Goal: Task Accomplishment & Management: Manage account settings

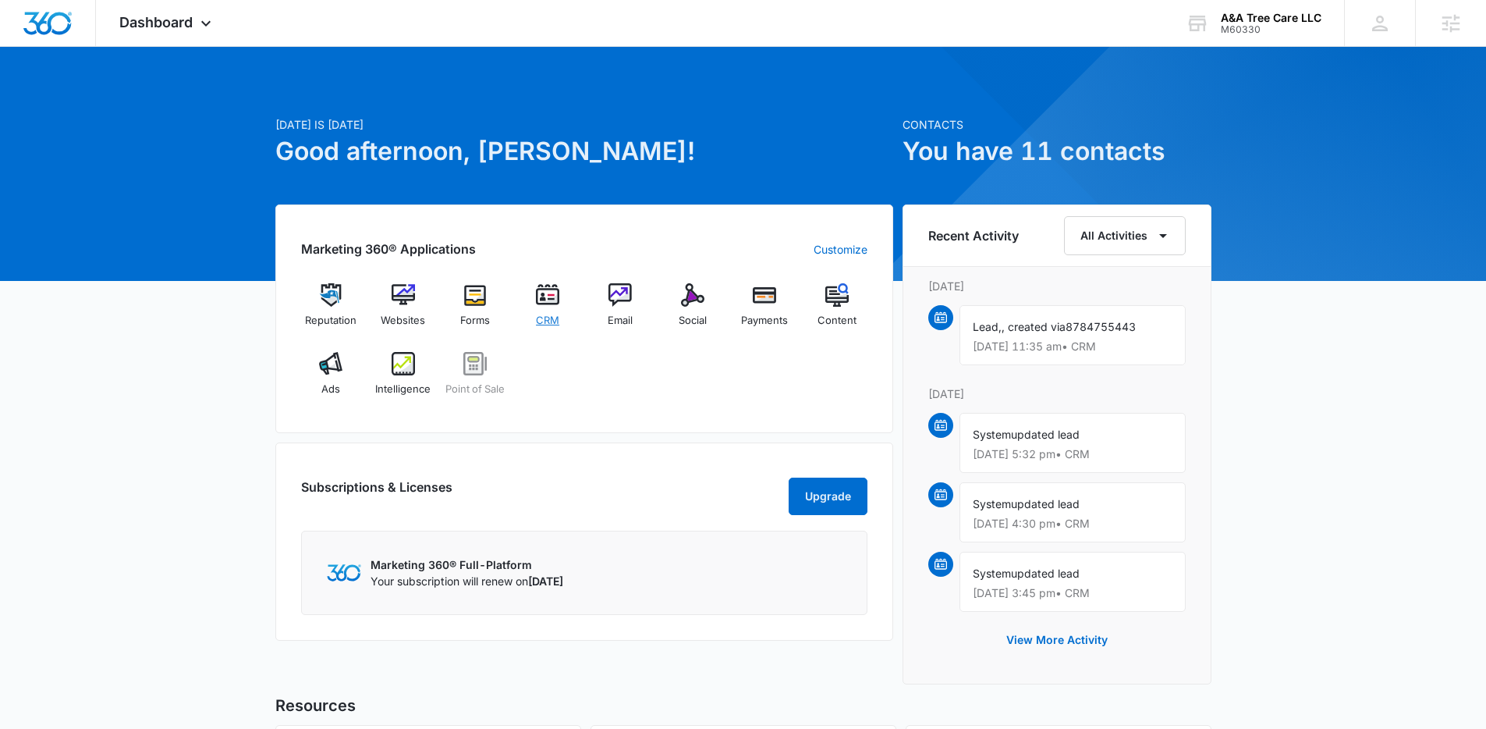
click at [550, 313] on span "CRM" at bounding box center [547, 321] width 23 height 16
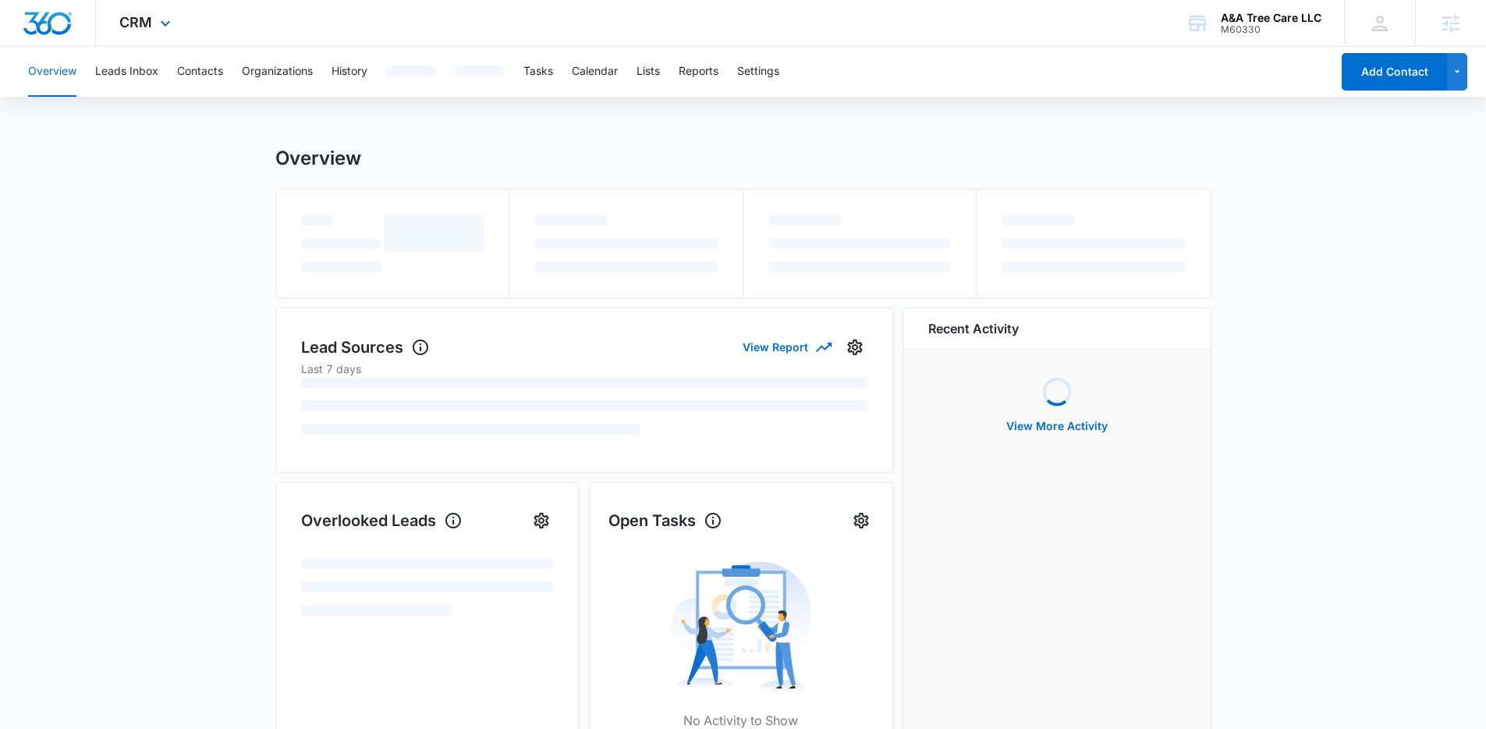
click at [114, 43] on div "CRM Apps Reputation Websites Forms CRM Email Social Payments POS Content Ads In…" at bounding box center [147, 23] width 102 height 46
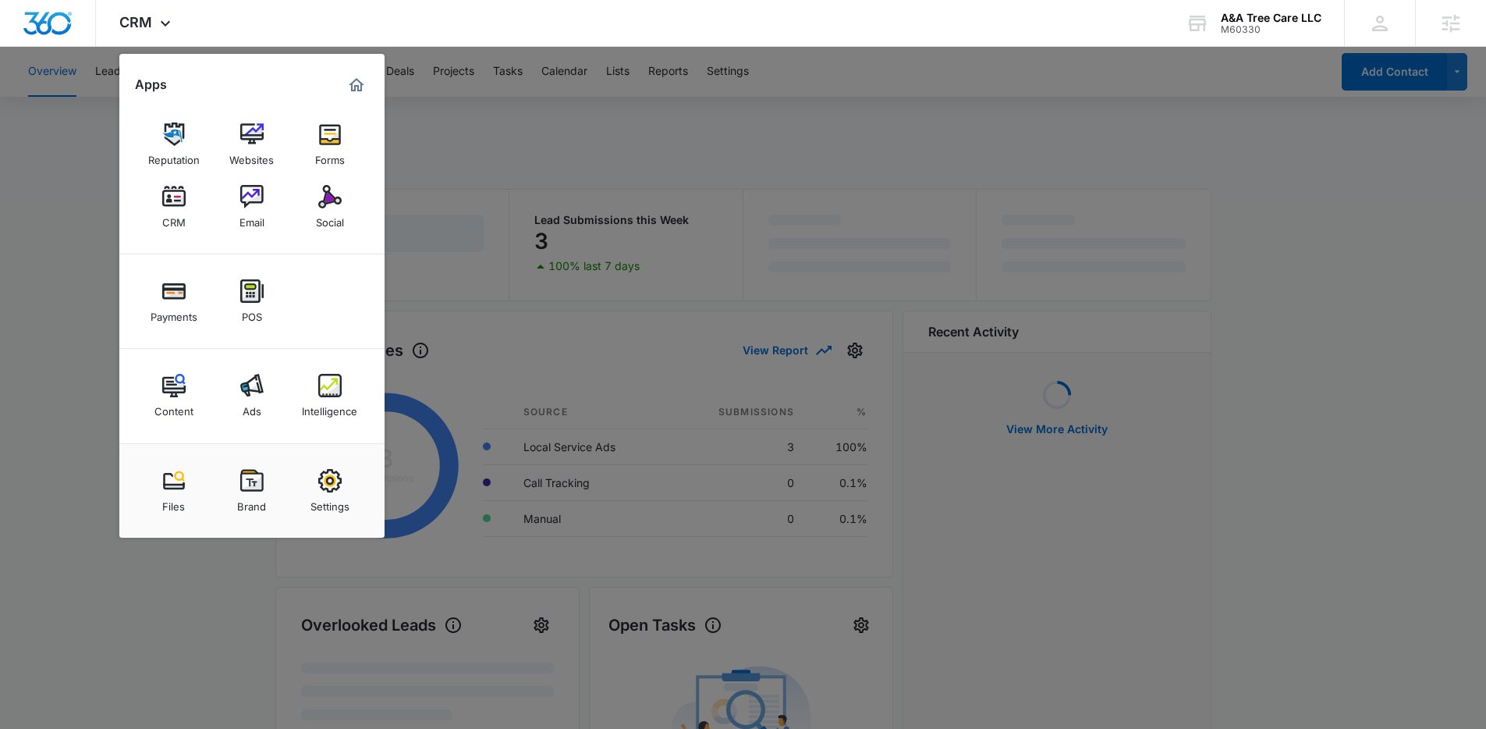
click at [50, 286] on div at bounding box center [743, 364] width 1486 height 729
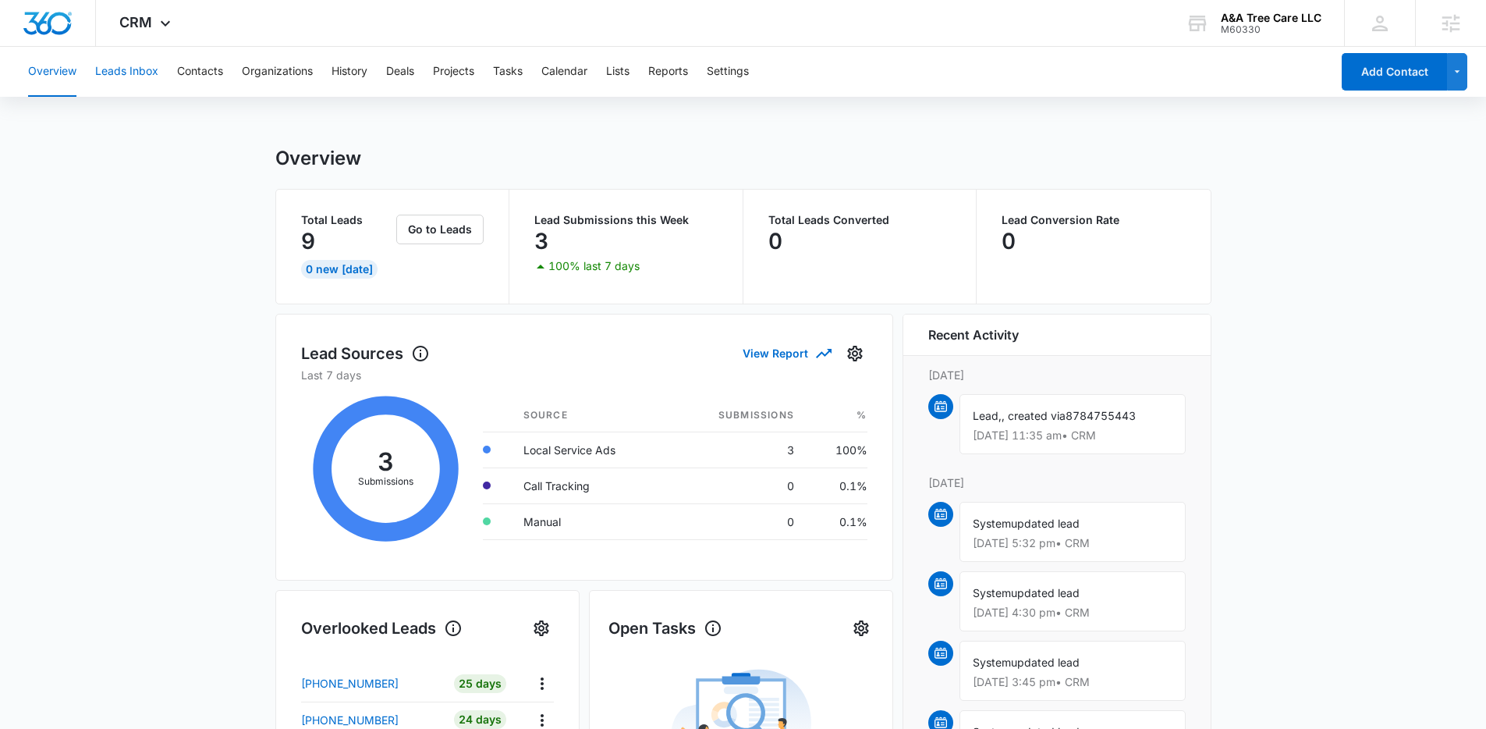
click at [135, 76] on button "Leads Inbox" at bounding box center [126, 72] width 63 height 50
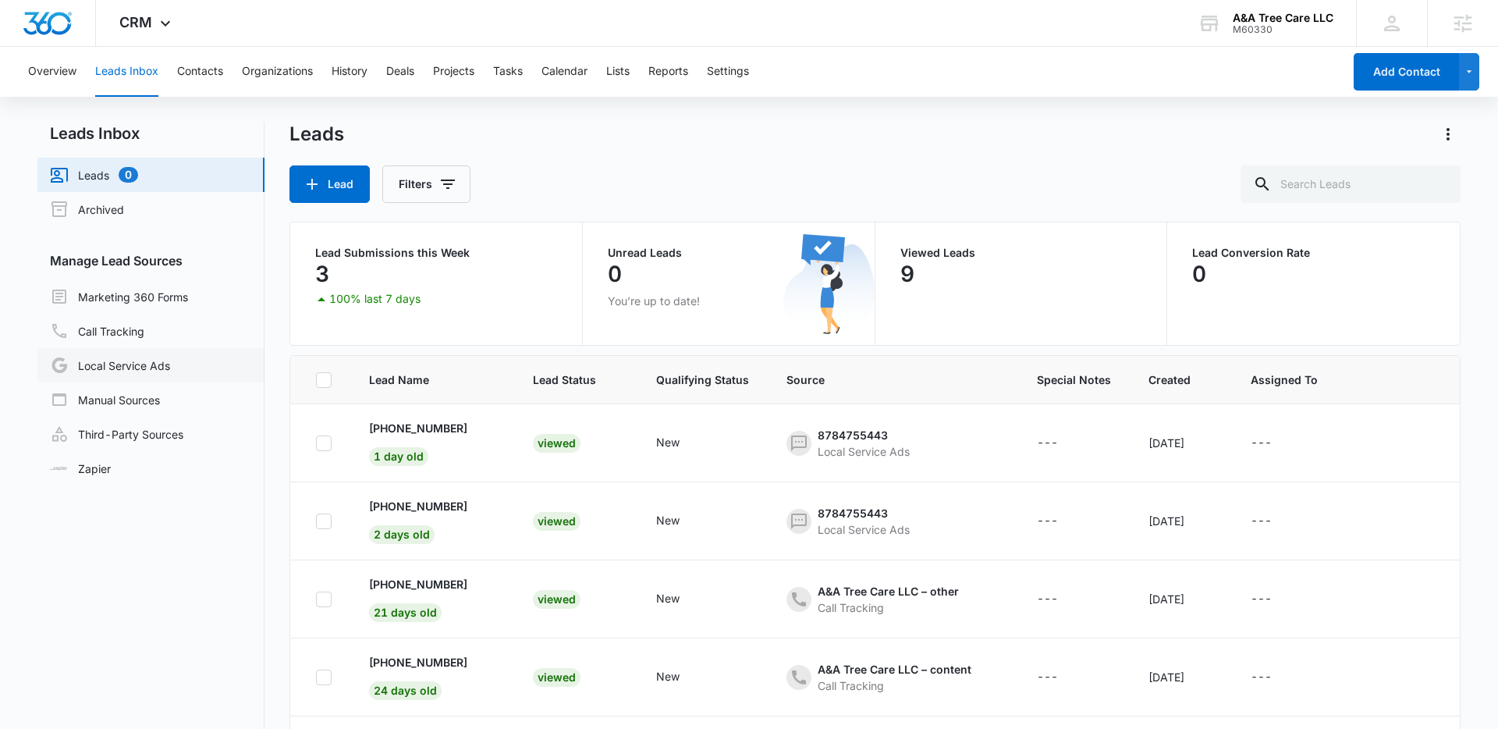
click at [163, 365] on link "Local Service Ads" at bounding box center [110, 365] width 120 height 19
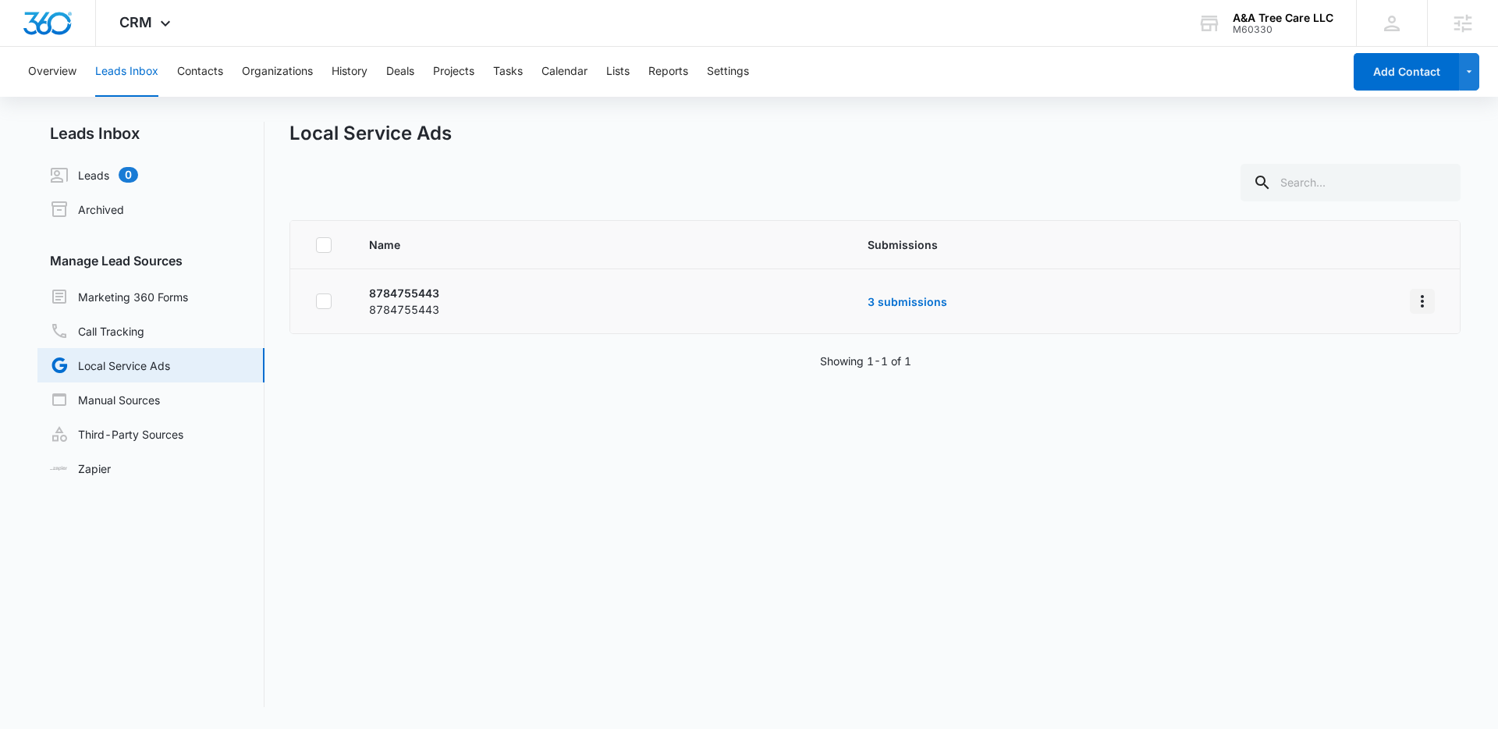
click at [1416, 299] on icon "Overflow Menu" at bounding box center [1422, 301] width 19 height 19
click at [1375, 363] on div "Submission Rules" at bounding box center [1341, 368] width 88 height 11
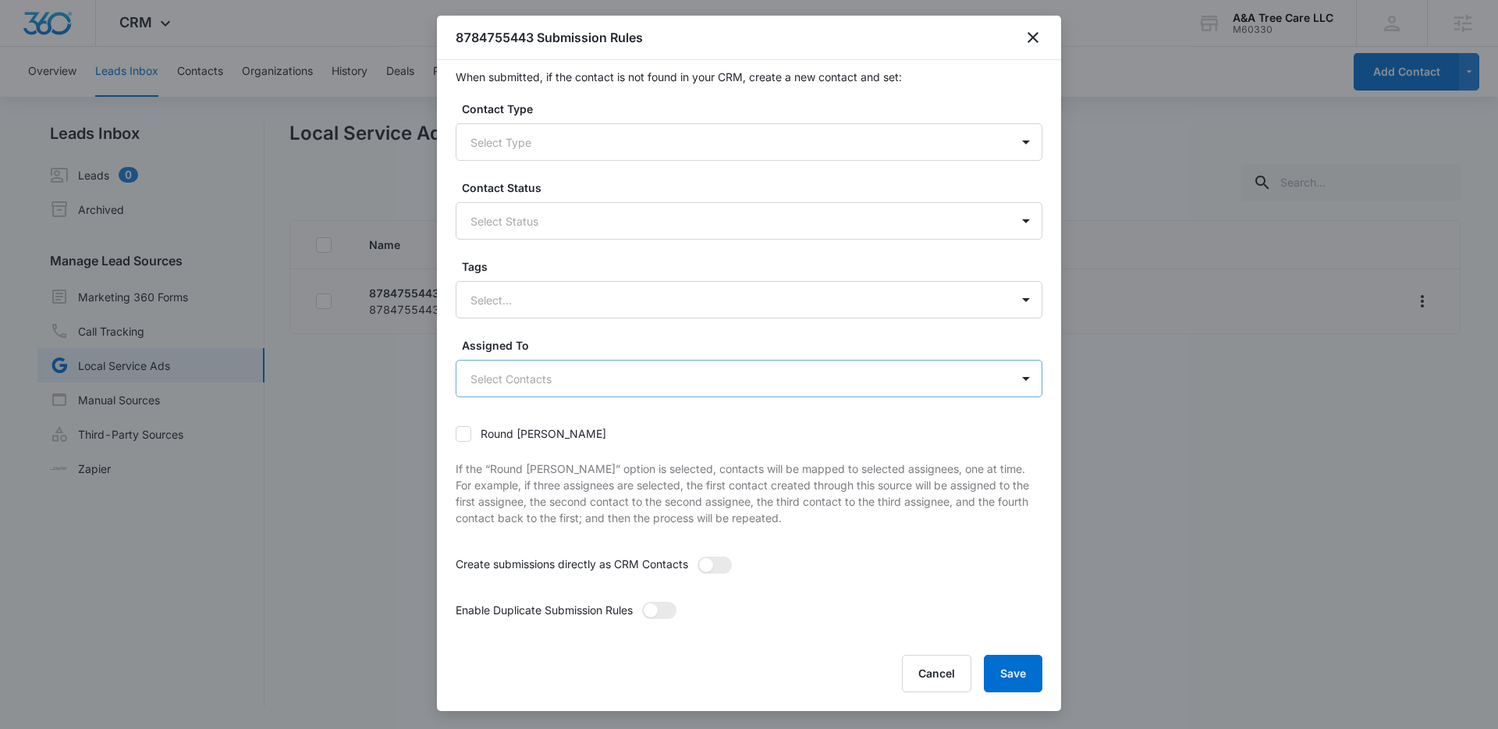
scroll to position [19, 0]
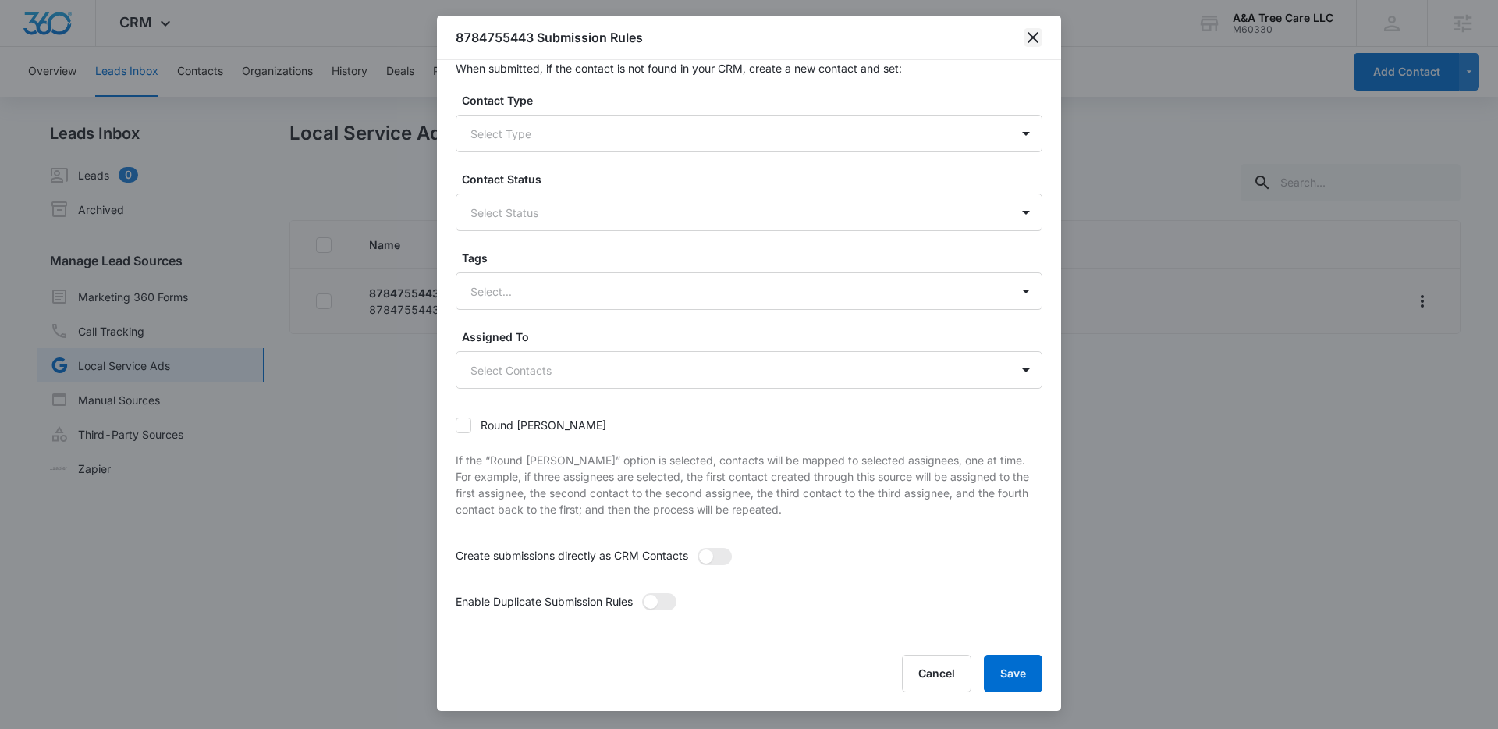
click at [1036, 44] on icon "close" at bounding box center [1033, 37] width 19 height 19
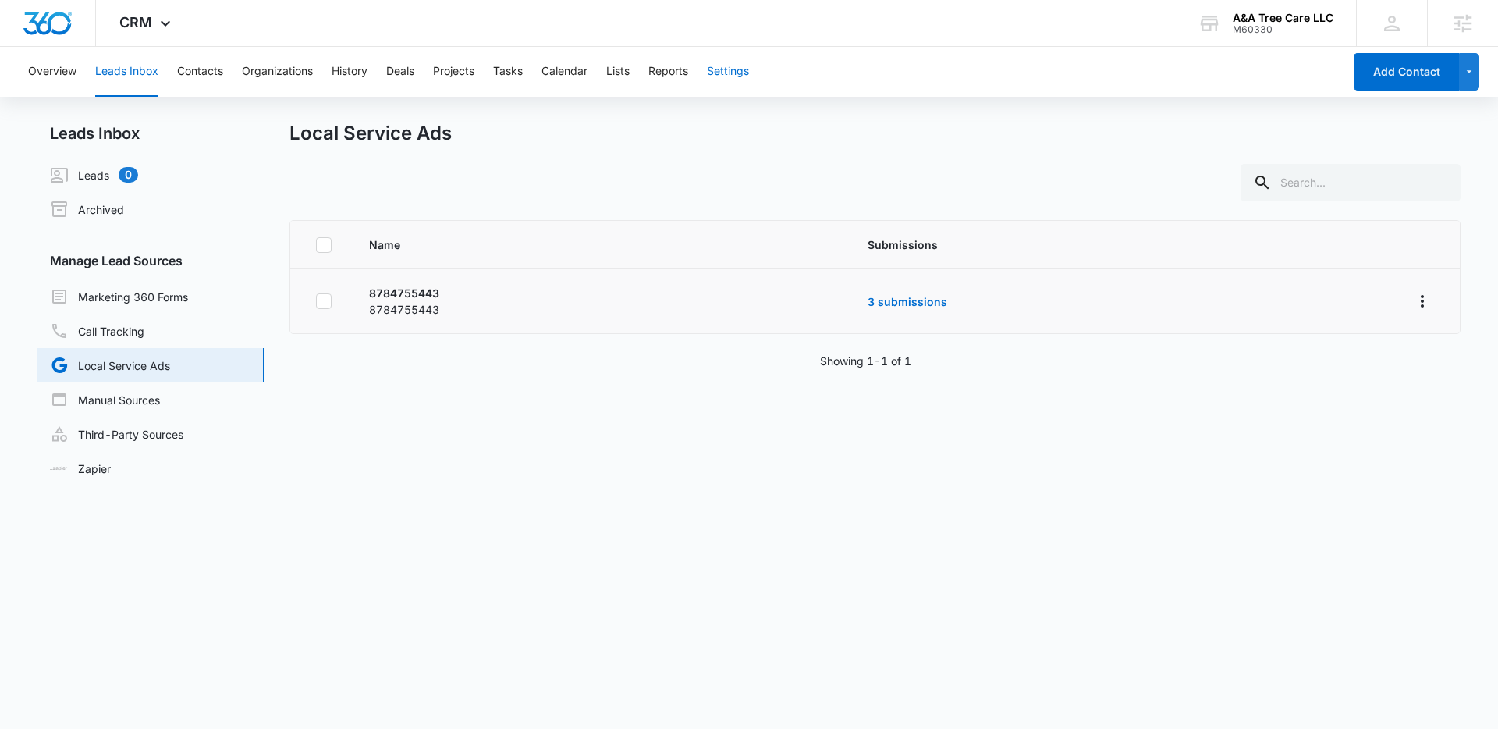
click at [743, 78] on button "Settings" at bounding box center [728, 72] width 42 height 50
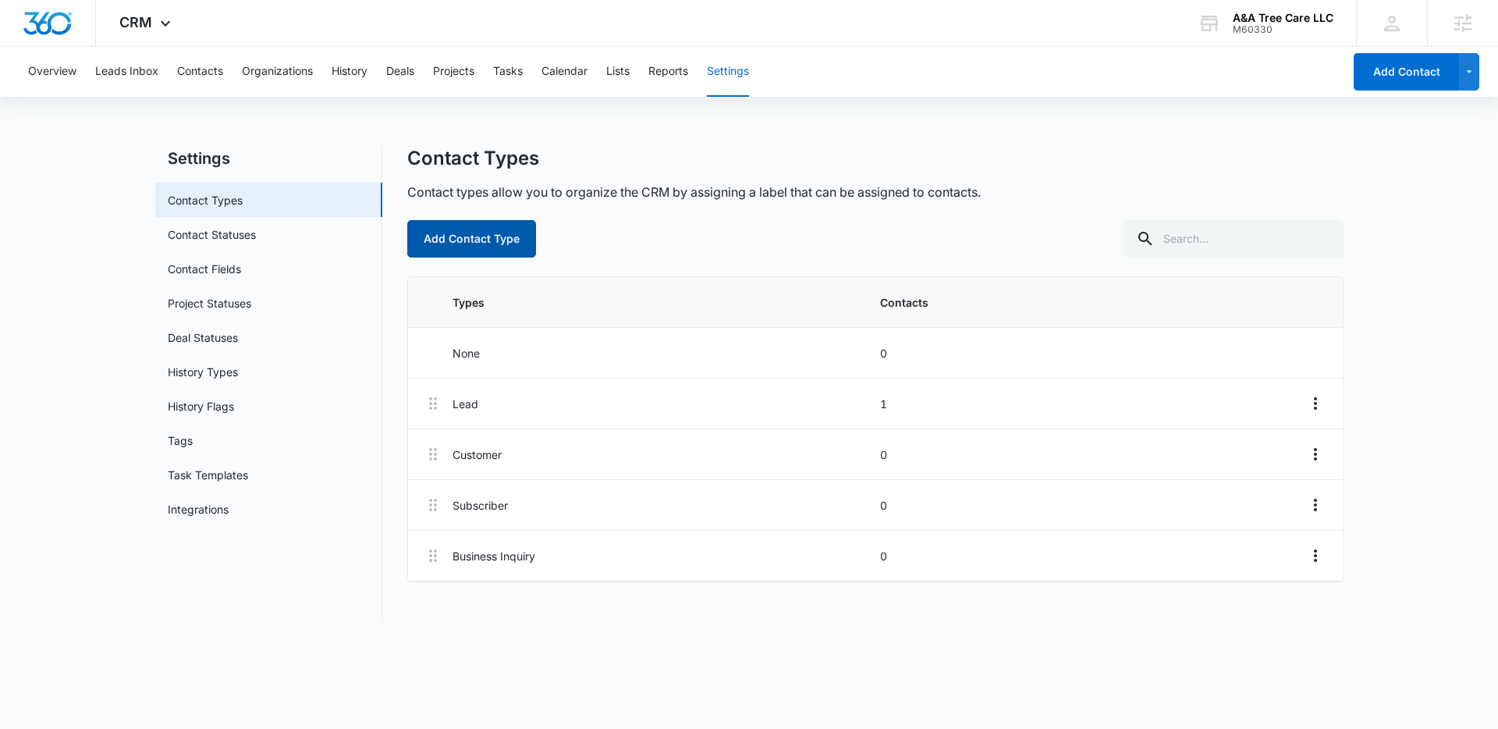
click at [509, 246] on button "Add Contact Type" at bounding box center [471, 238] width 129 height 37
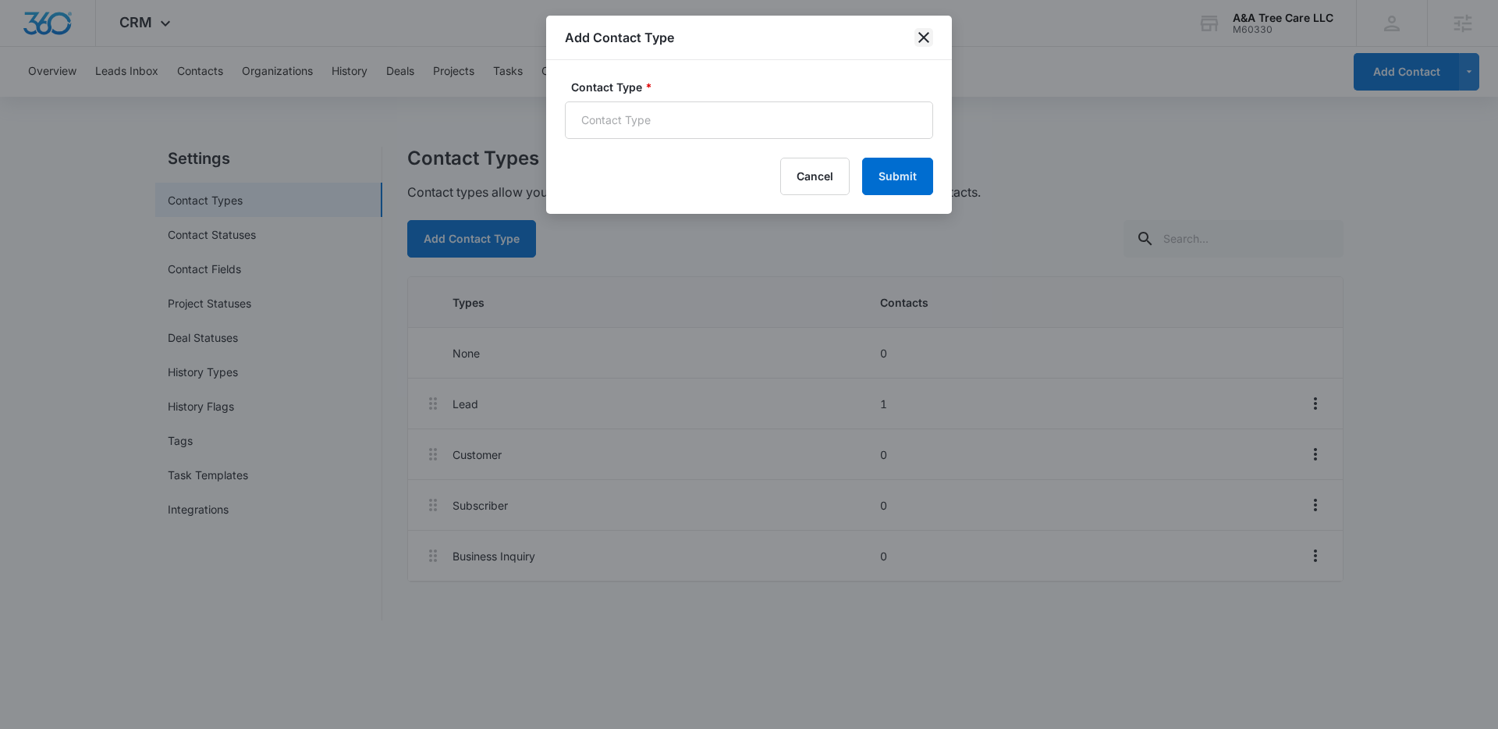
click at [928, 33] on icon "close" at bounding box center [923, 37] width 11 height 11
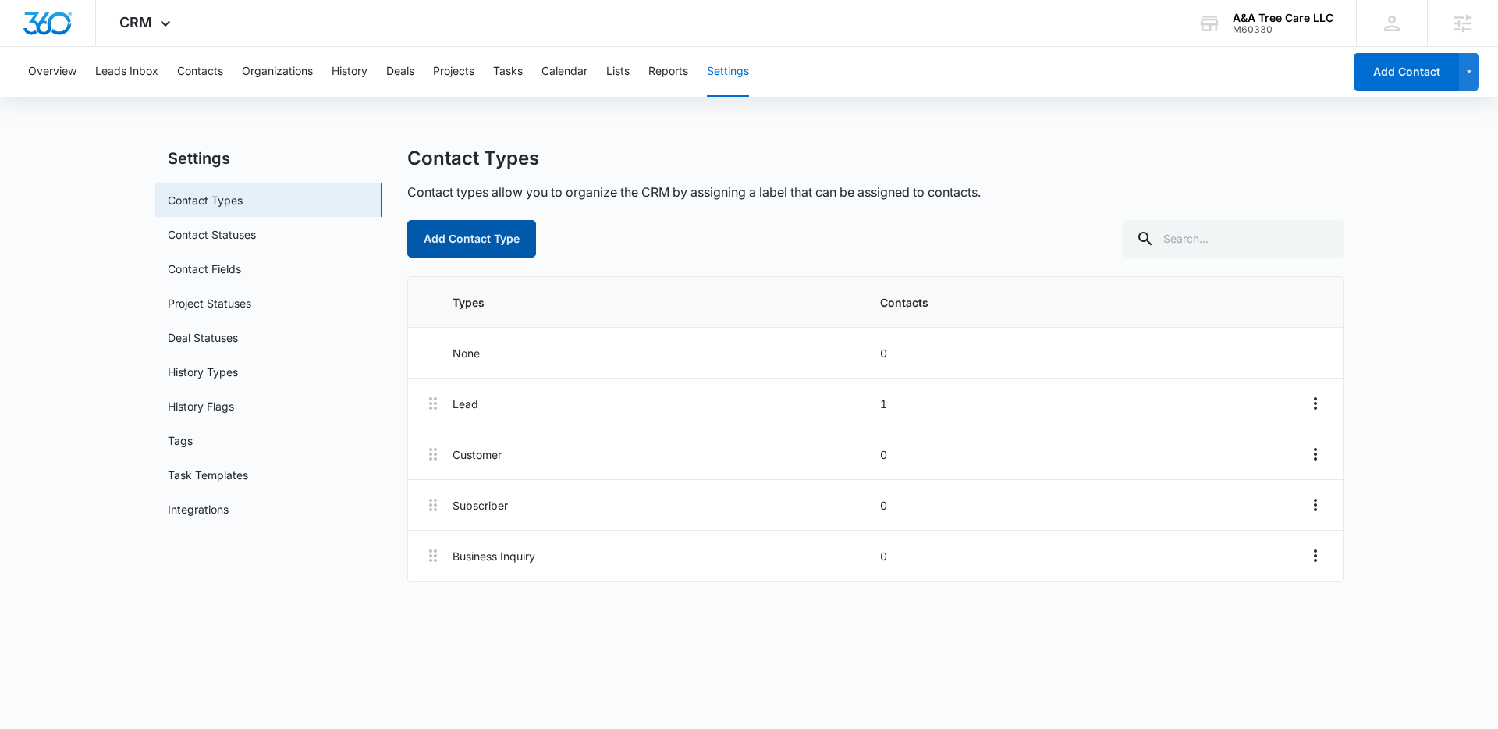
click at [437, 243] on button "Add Contact Type" at bounding box center [471, 238] width 129 height 37
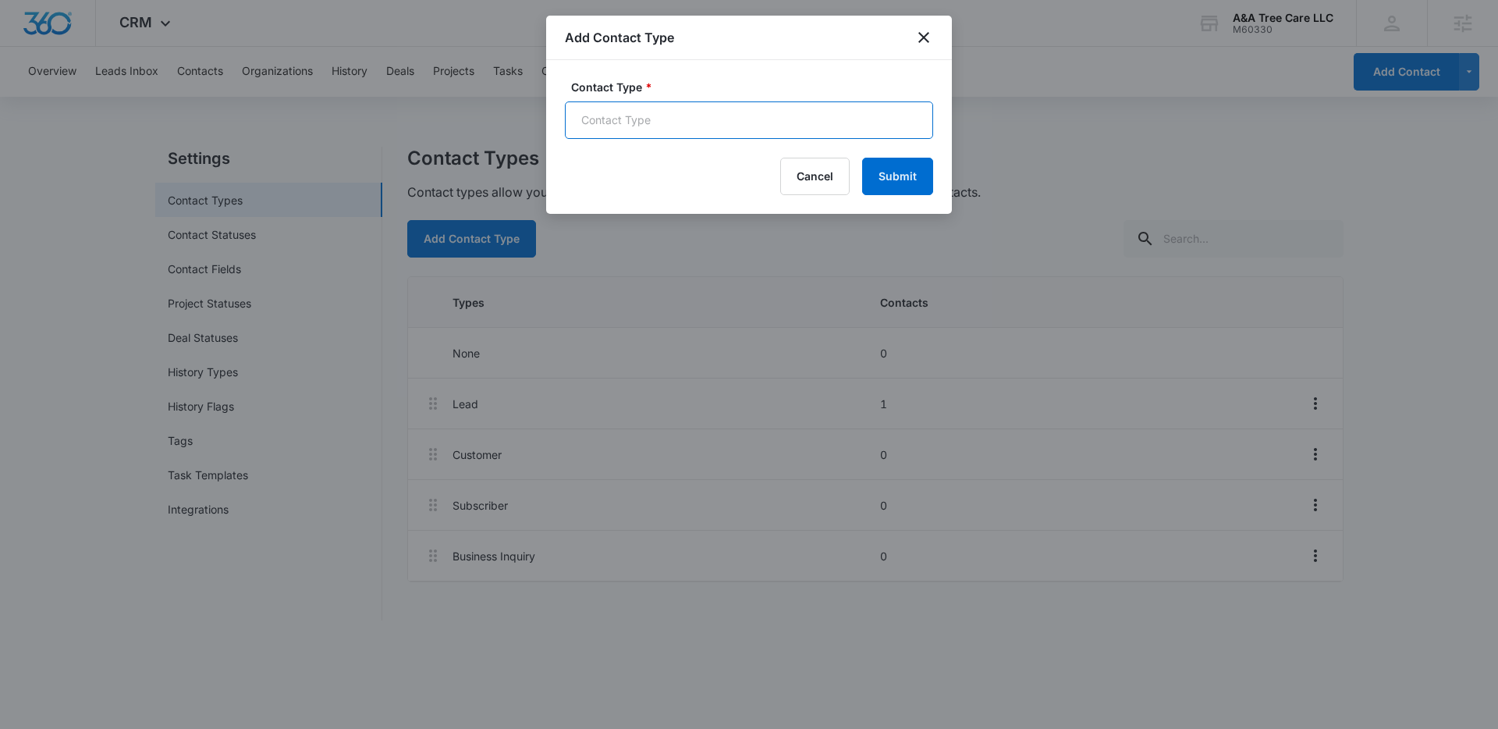
click at [643, 103] on input "Contact Type *" at bounding box center [749, 119] width 368 height 37
type input "LSA Lead Notification"
click at [881, 169] on button "Submit" at bounding box center [897, 176] width 71 height 37
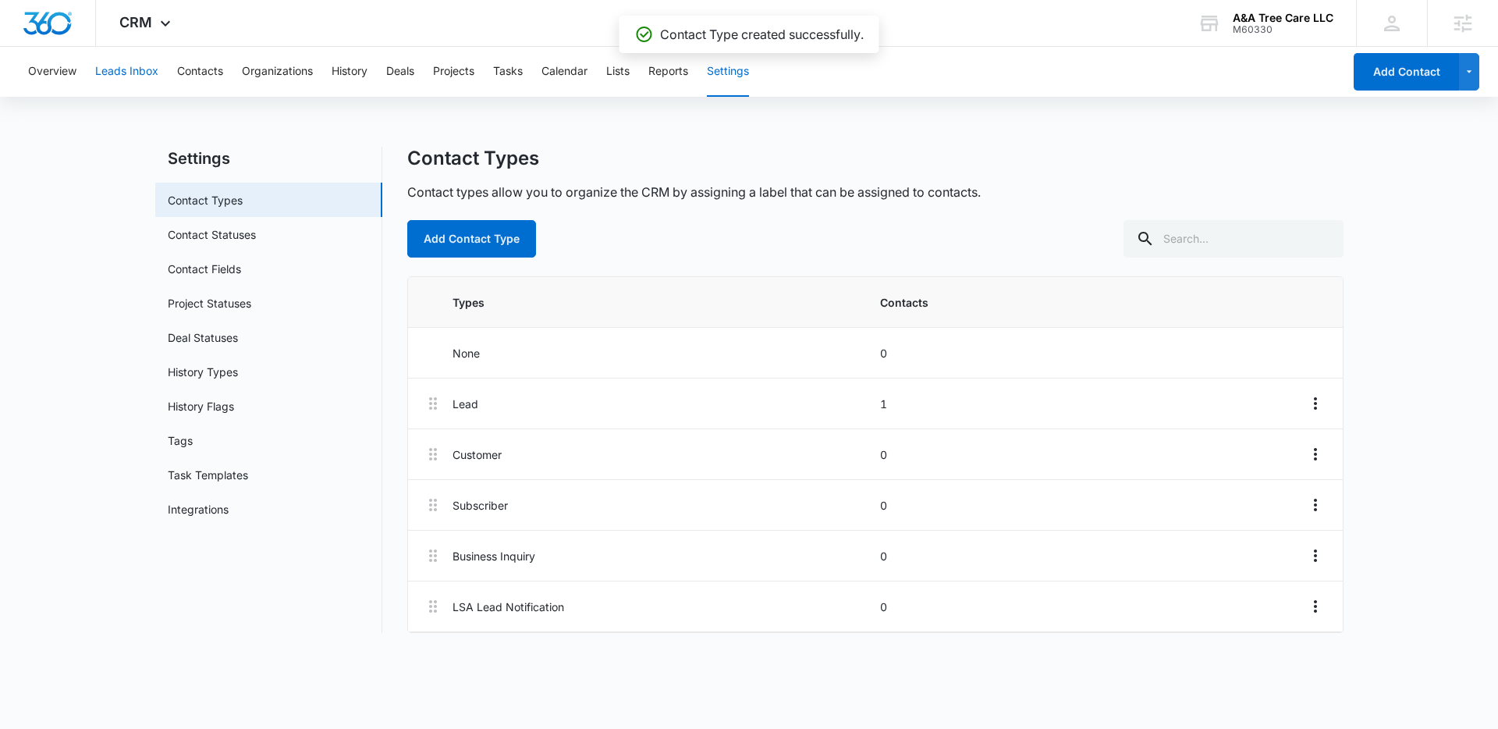
click at [121, 76] on button "Leads Inbox" at bounding box center [126, 72] width 63 height 50
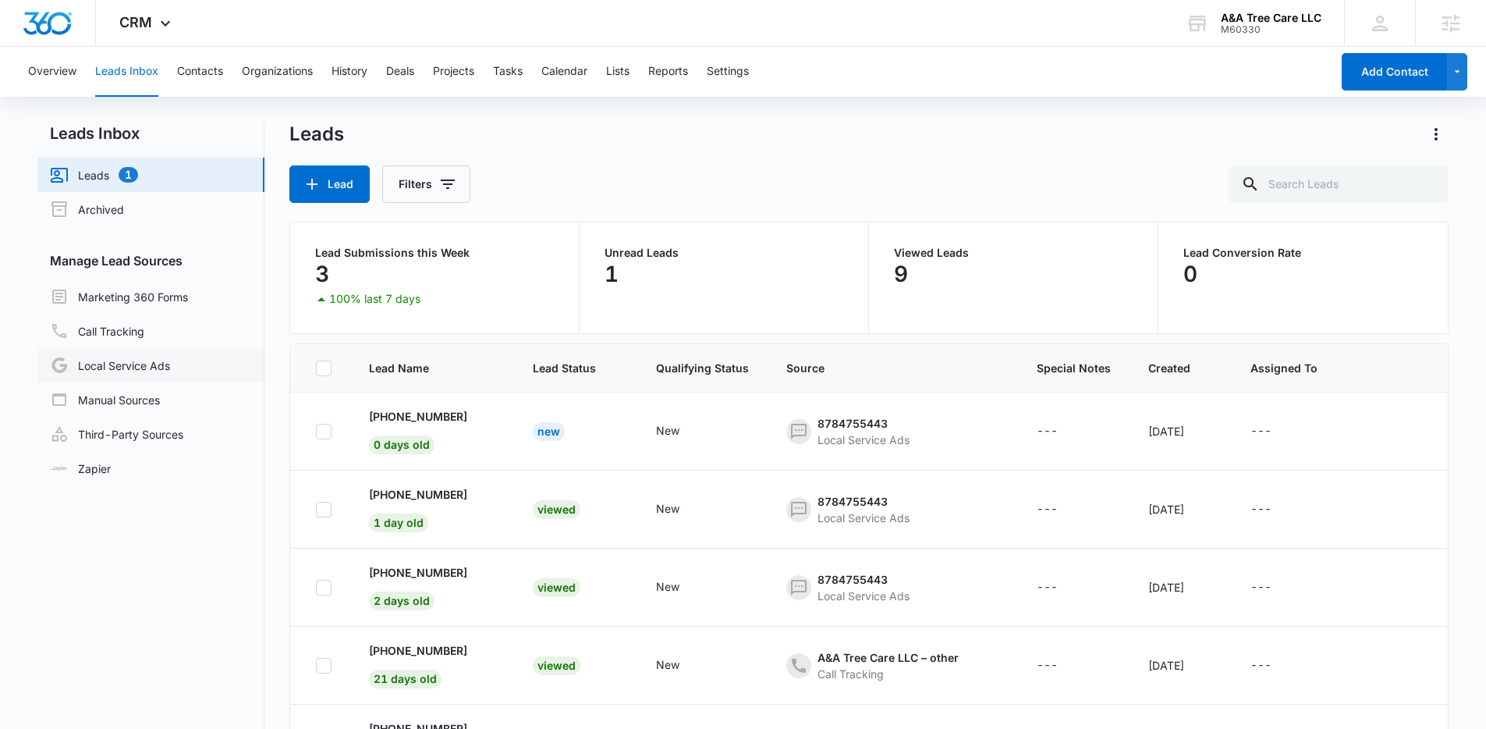
click at [170, 367] on link "Local Service Ads" at bounding box center [110, 365] width 120 height 19
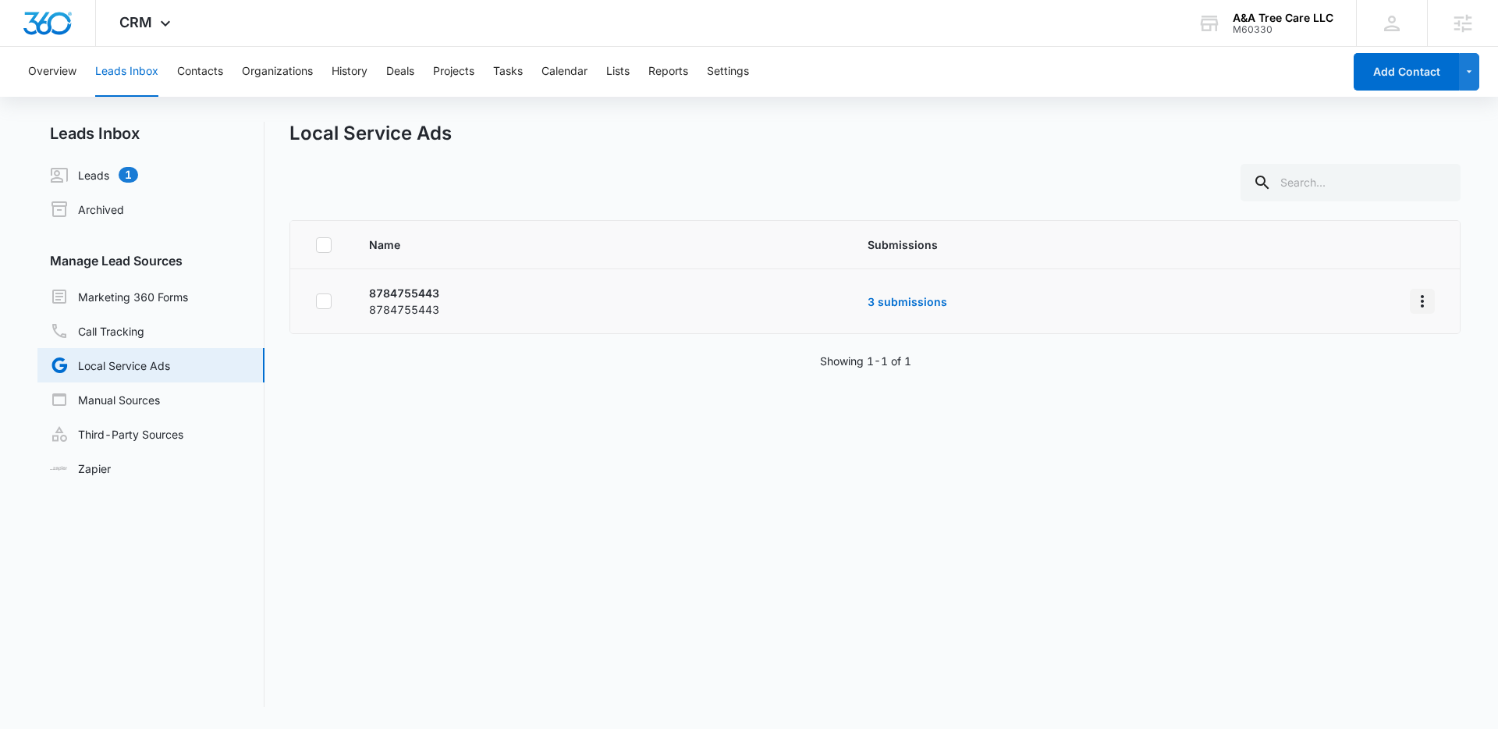
click at [1421, 300] on icon "Overflow Menu" at bounding box center [1422, 301] width 3 height 12
click at [1368, 359] on button "Submission Rules" at bounding box center [1350, 368] width 144 height 23
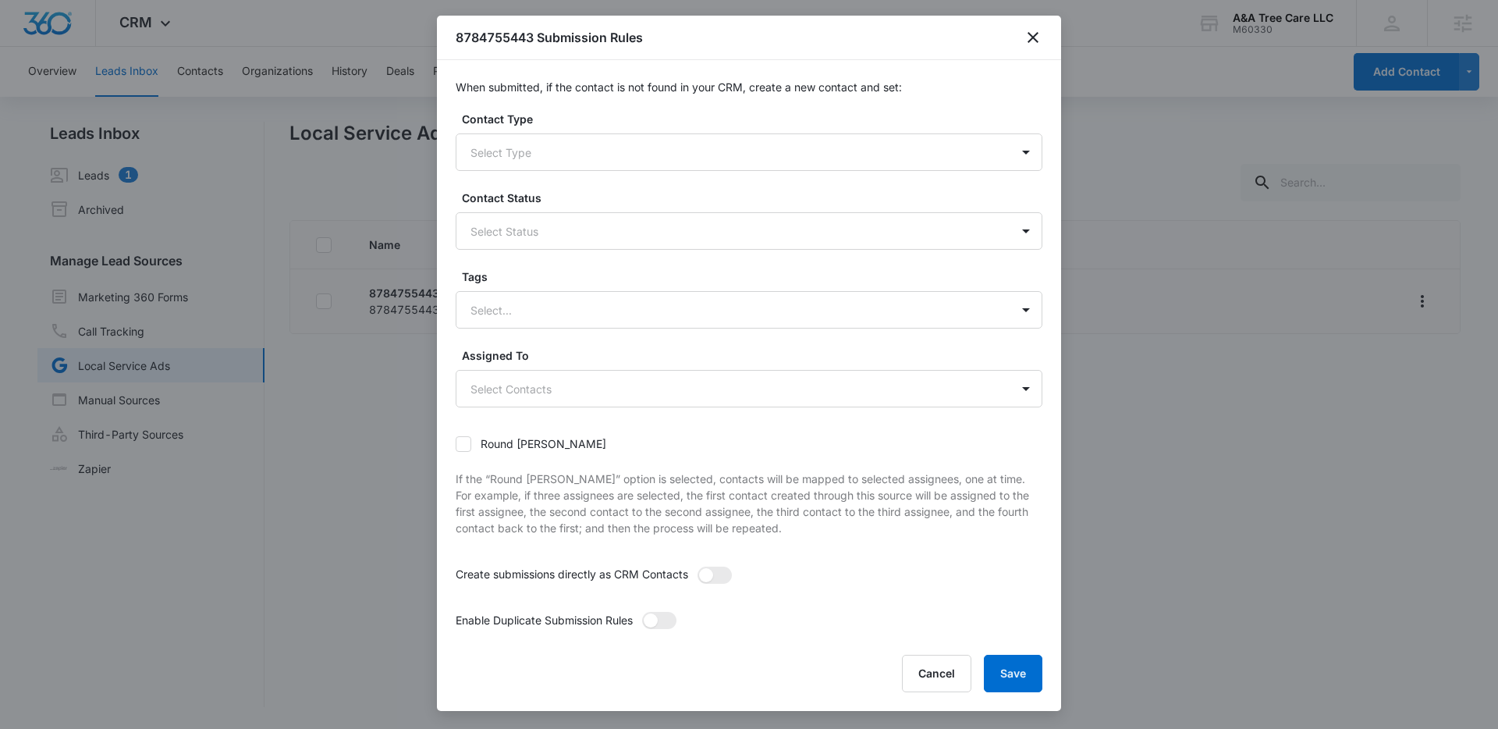
click at [584, 126] on label "Contact Type" at bounding box center [755, 119] width 587 height 16
click at [584, 151] on div at bounding box center [730, 153] width 520 height 20
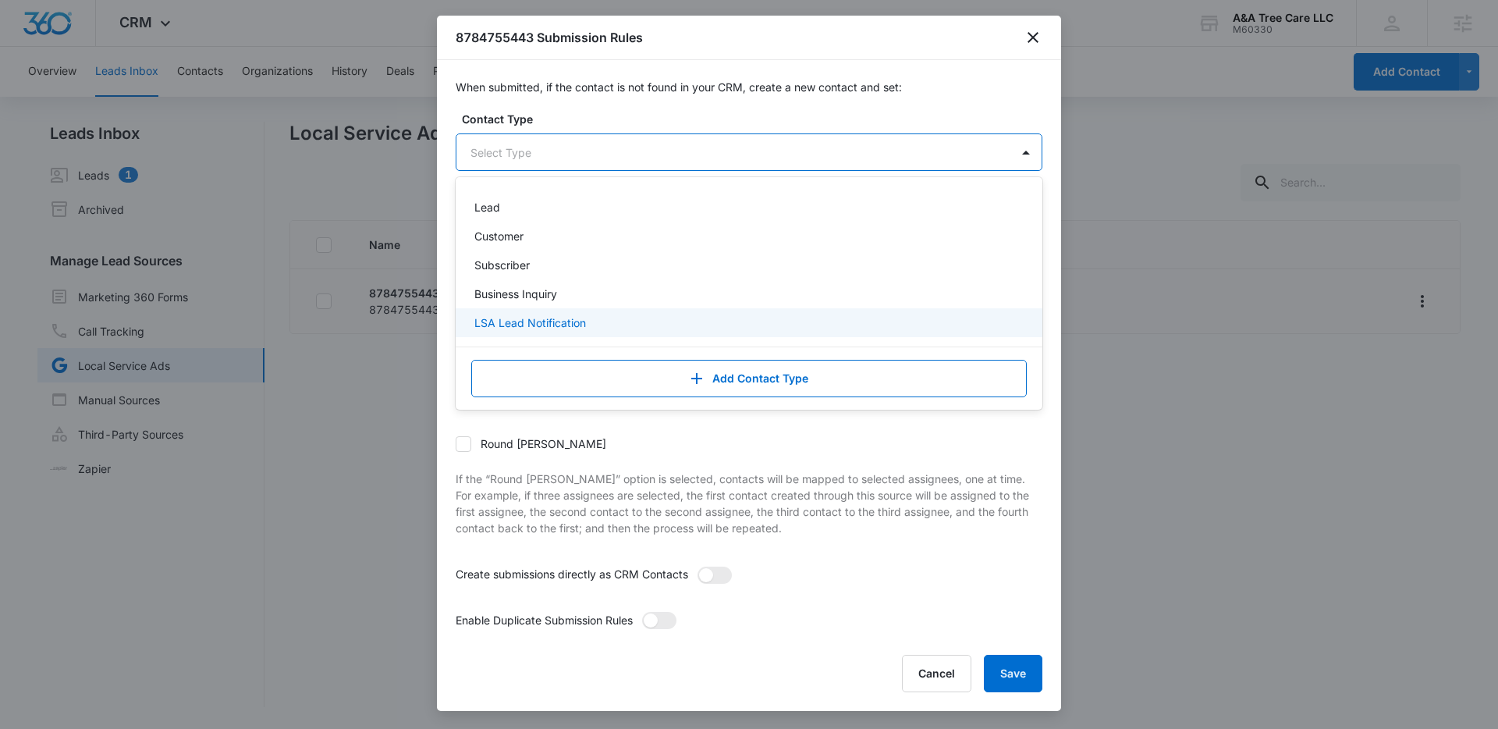
click at [587, 321] on div "LSA Lead Notification" at bounding box center [747, 322] width 546 height 16
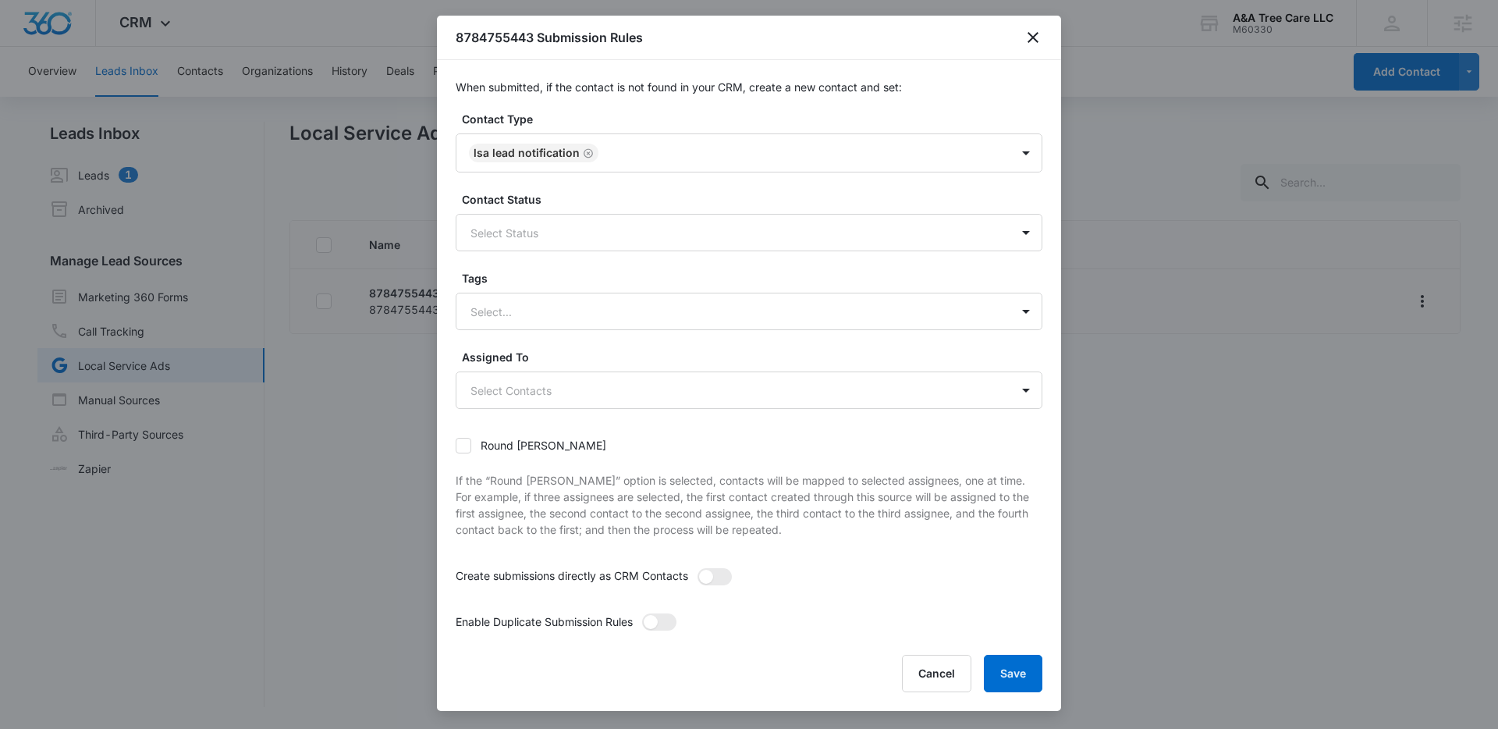
drag, startPoint x: 617, startPoint y: 536, endPoint x: 610, endPoint y: 481, distance: 55.8
click at [617, 536] on p "If the “Round [PERSON_NAME]” option is selected, contacts will be mapped to sel…" at bounding box center [749, 505] width 587 height 66
click at [572, 373] on body "CRM Apps Reputation Websites Forms CRM Email Social Payments POS Content Ads In…" at bounding box center [749, 364] width 1498 height 729
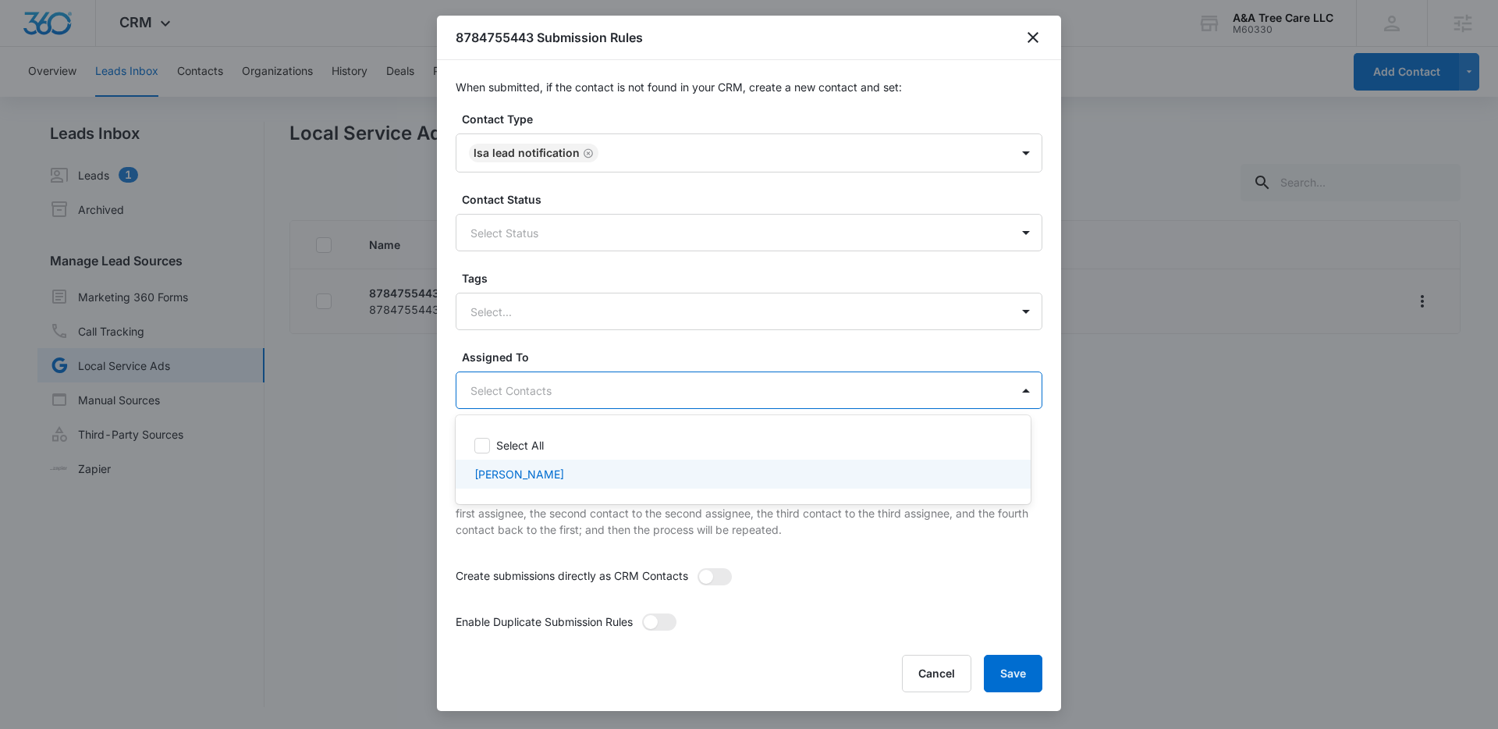
click at [563, 470] on div "[PERSON_NAME]" at bounding box center [741, 474] width 534 height 16
checkbox input "true"
click at [993, 670] on div at bounding box center [749, 364] width 1498 height 729
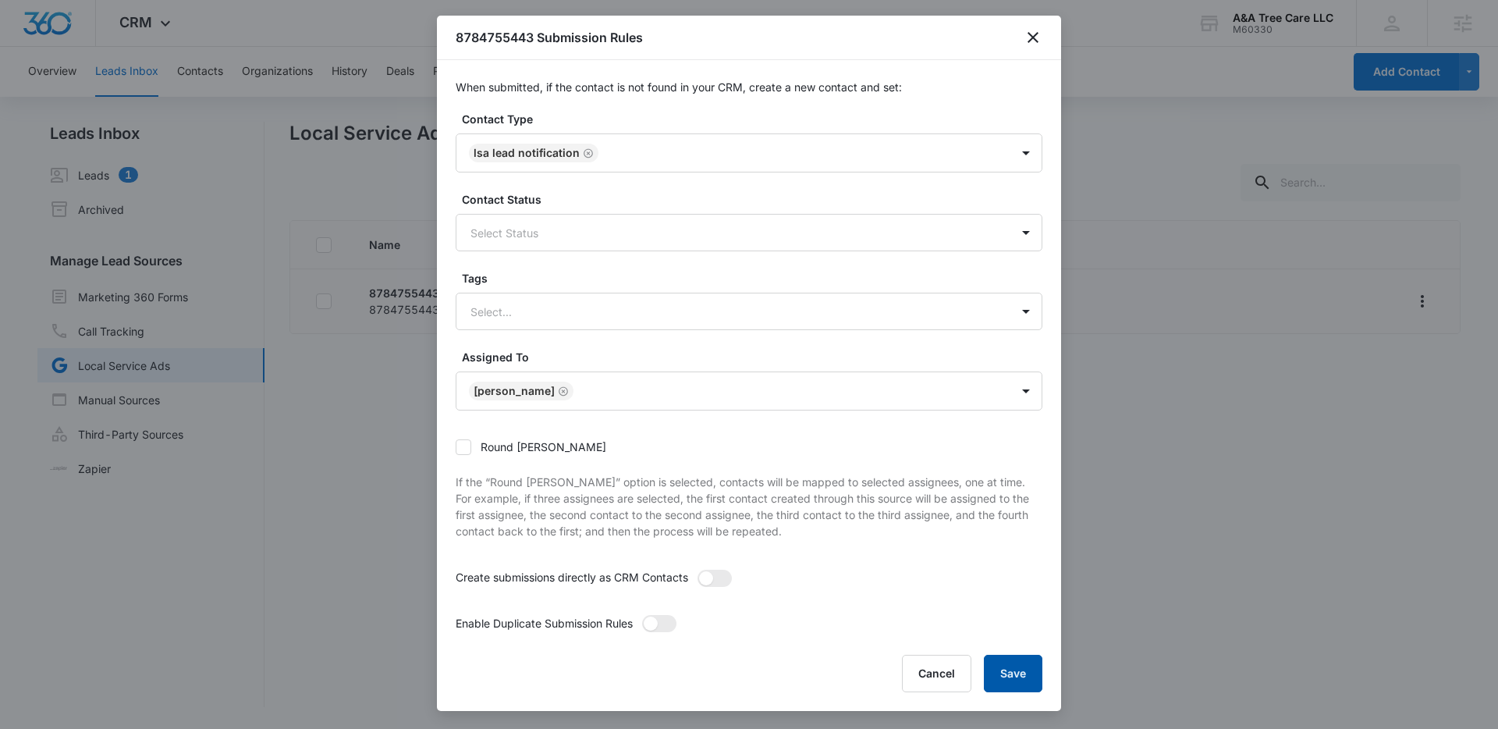
click at [1002, 665] on button "Save" at bounding box center [1013, 673] width 59 height 37
